Goal: Task Accomplishment & Management: Use online tool/utility

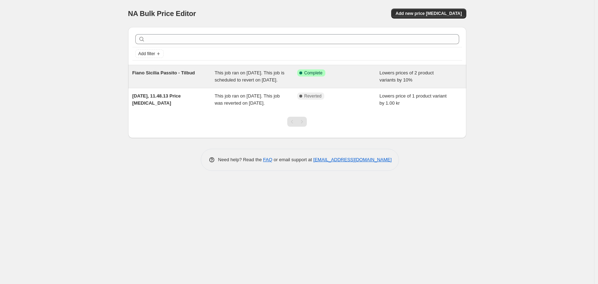
click at [269, 82] on span "This job ran on [DATE]. This job is scheduled to revert on [DATE]." at bounding box center [249, 76] width 70 height 12
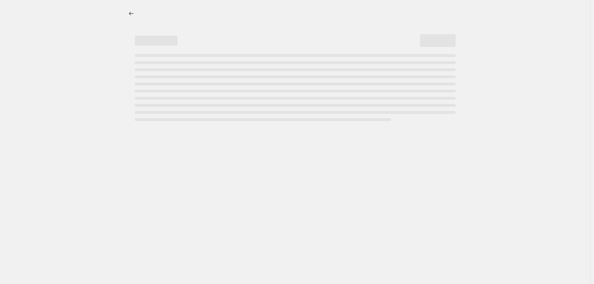
select select "percentage"
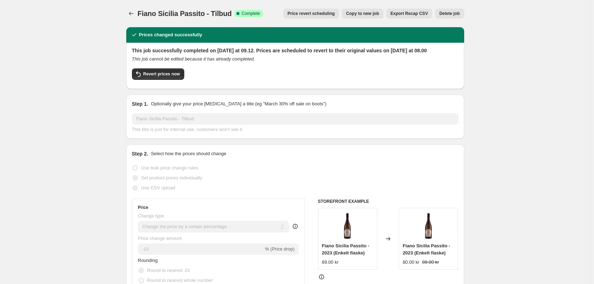
drag, startPoint x: 135, startPoint y: 50, endPoint x: 392, endPoint y: 69, distance: 257.9
click at [325, 54] on h2 "This job successfully completed on [DATE] at 09.12. Prices are scheduled to rev…" at bounding box center [295, 50] width 327 height 7
click at [168, 80] on button "Revert prices now" at bounding box center [158, 73] width 52 height 11
checkbox input "false"
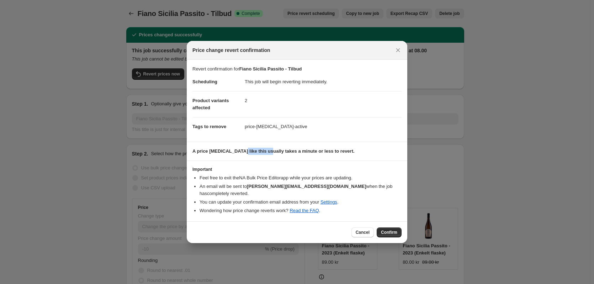
drag, startPoint x: 242, startPoint y: 153, endPoint x: 345, endPoint y: 187, distance: 108.4
click at [269, 155] on p "A price [MEDICAL_DATA] like this usually takes a minute or less to revert." at bounding box center [296, 151] width 209 height 7
click at [388, 230] on span "Confirm" at bounding box center [389, 232] width 16 height 6
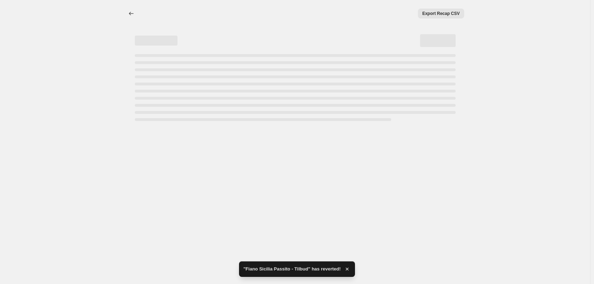
select select "percentage"
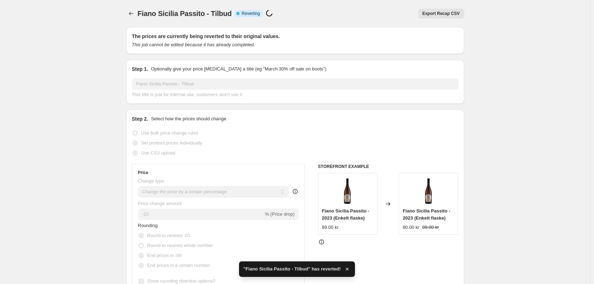
checkbox input "true"
